Goal: Task Accomplishment & Management: Manage account settings

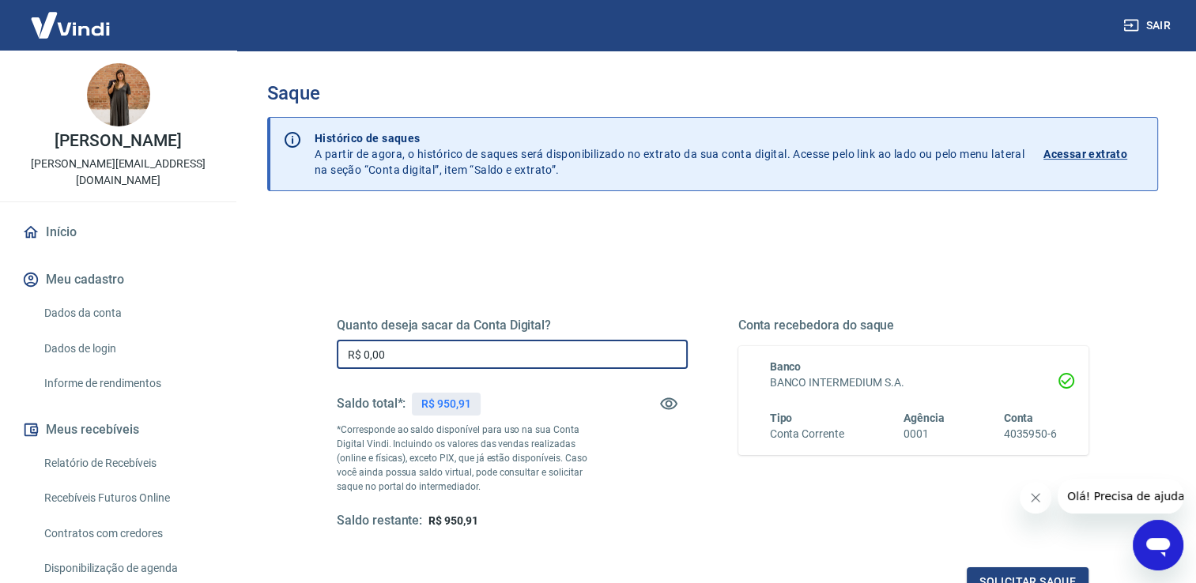
click at [429, 354] on input "R$ 0,00" at bounding box center [512, 354] width 351 height 29
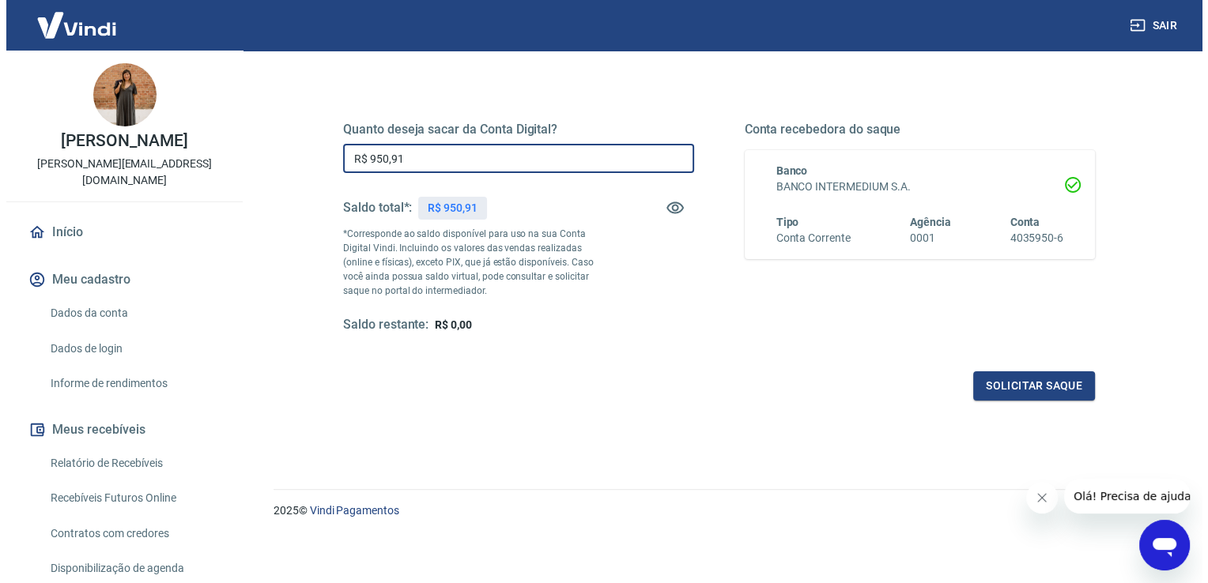
scroll to position [197, 0]
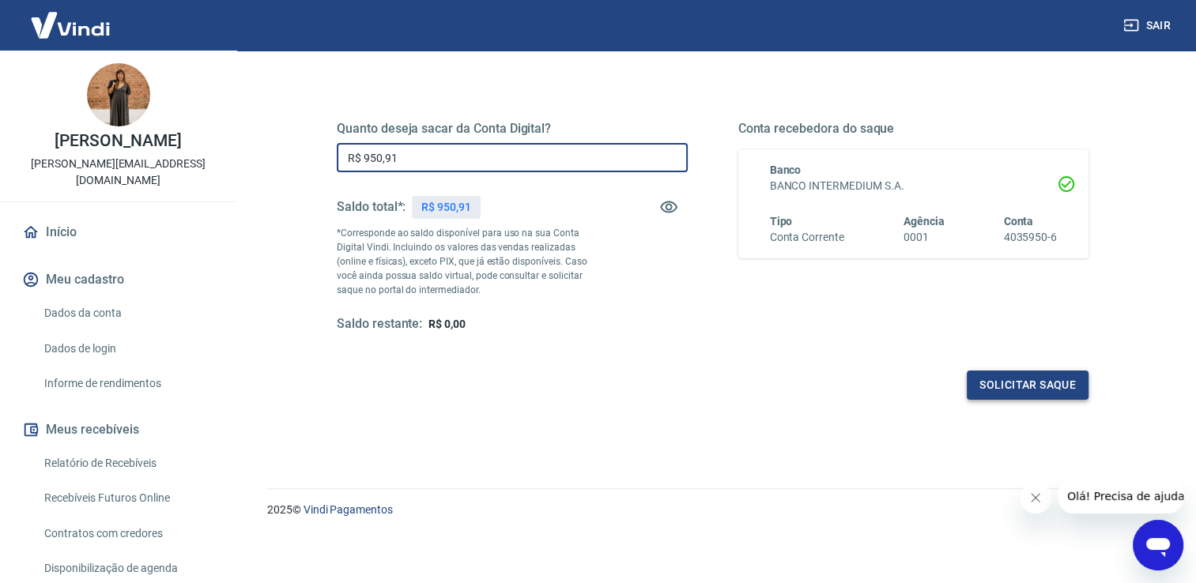
type input "R$ 950,91"
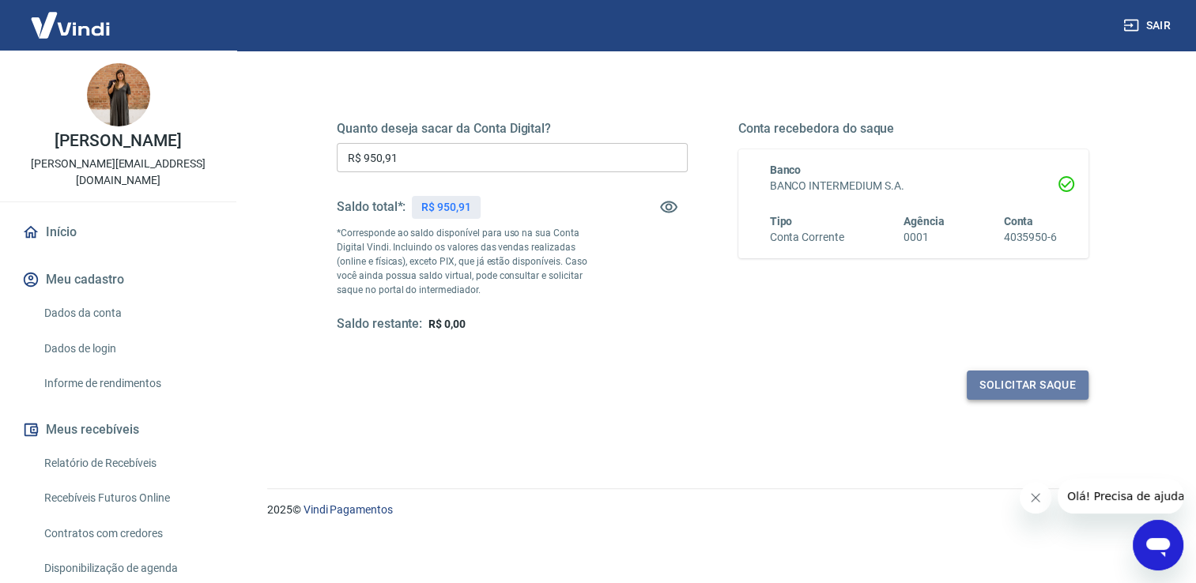
click at [995, 377] on button "Solicitar saque" at bounding box center [1028, 385] width 122 height 29
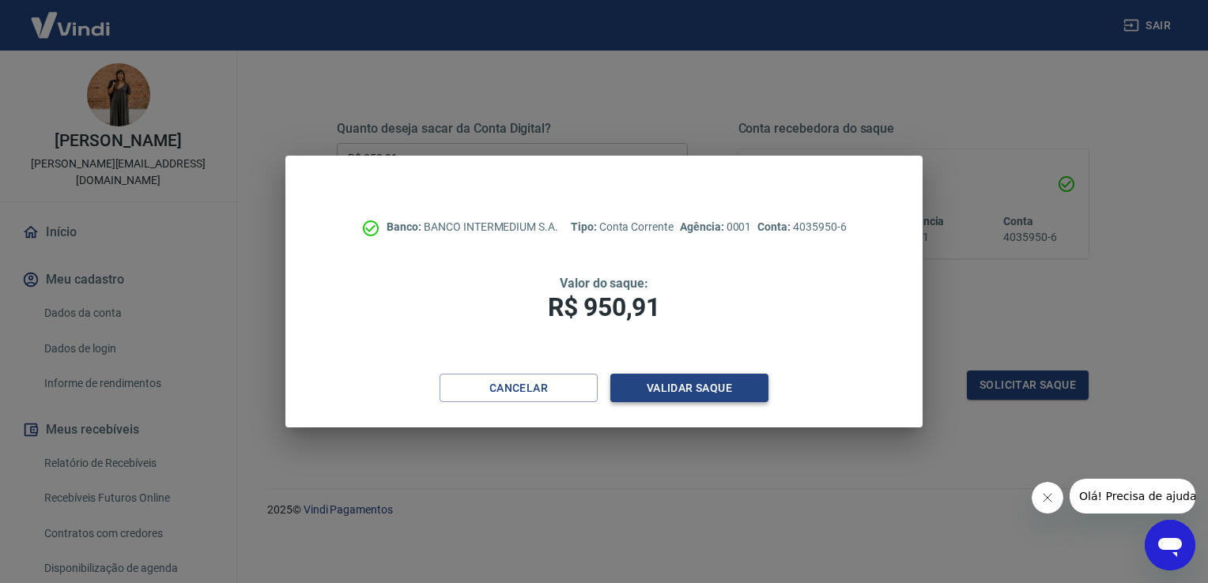
click at [731, 400] on button "Validar saque" at bounding box center [689, 388] width 158 height 29
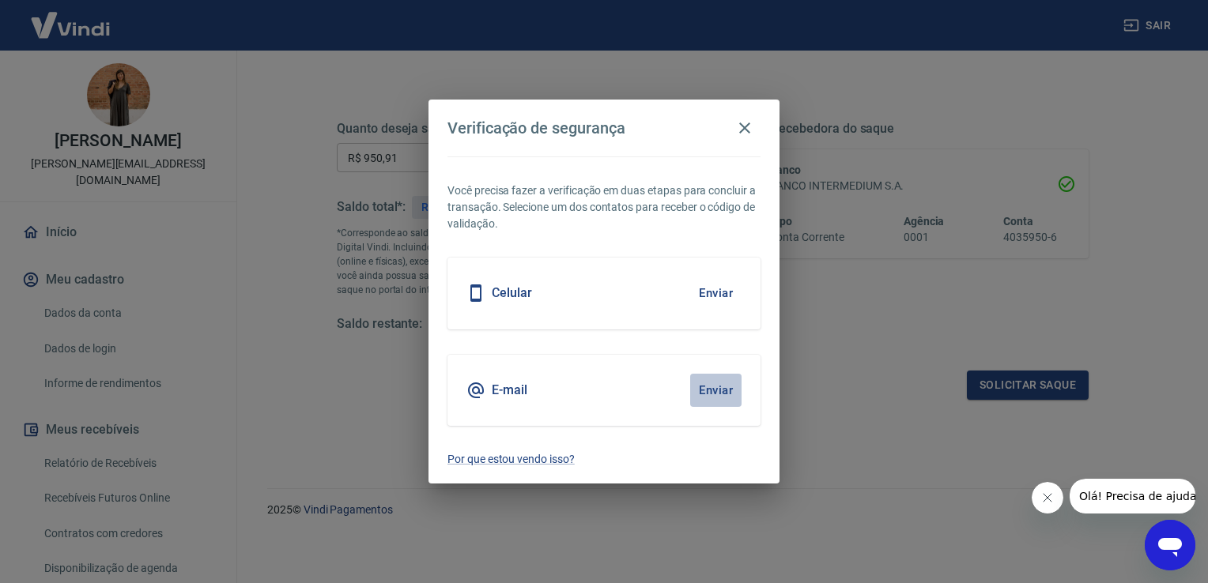
click at [715, 394] on button "Enviar" at bounding box center [715, 390] width 51 height 33
